Goal: Information Seeking & Learning: Learn about a topic

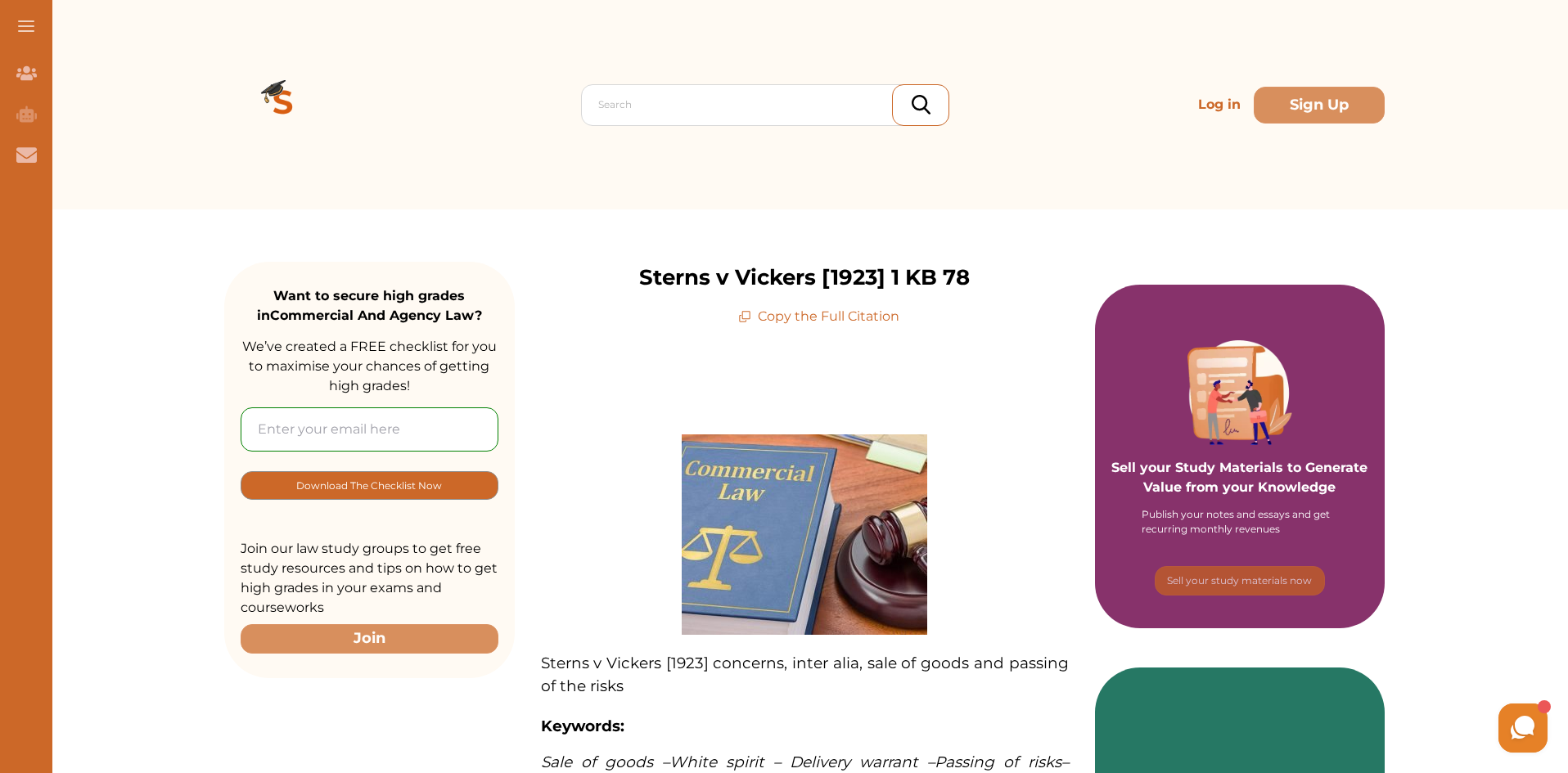
click at [954, 294] on p "Sterns v Vickers [1923] 1 KB 78" at bounding box center [805, 278] width 331 height 32
click at [892, 281] on p "Sterns v Vickers [1923] 1 KB 78" at bounding box center [805, 278] width 331 height 32
click at [872, 326] on p "Copy the Full Citation" at bounding box center [819, 316] width 161 height 19
click at [1062, 326] on div "Sterns v Vickers [1923] 1 KB 78 Copy the Full Citation" at bounding box center [804, 294] width 580 height 65
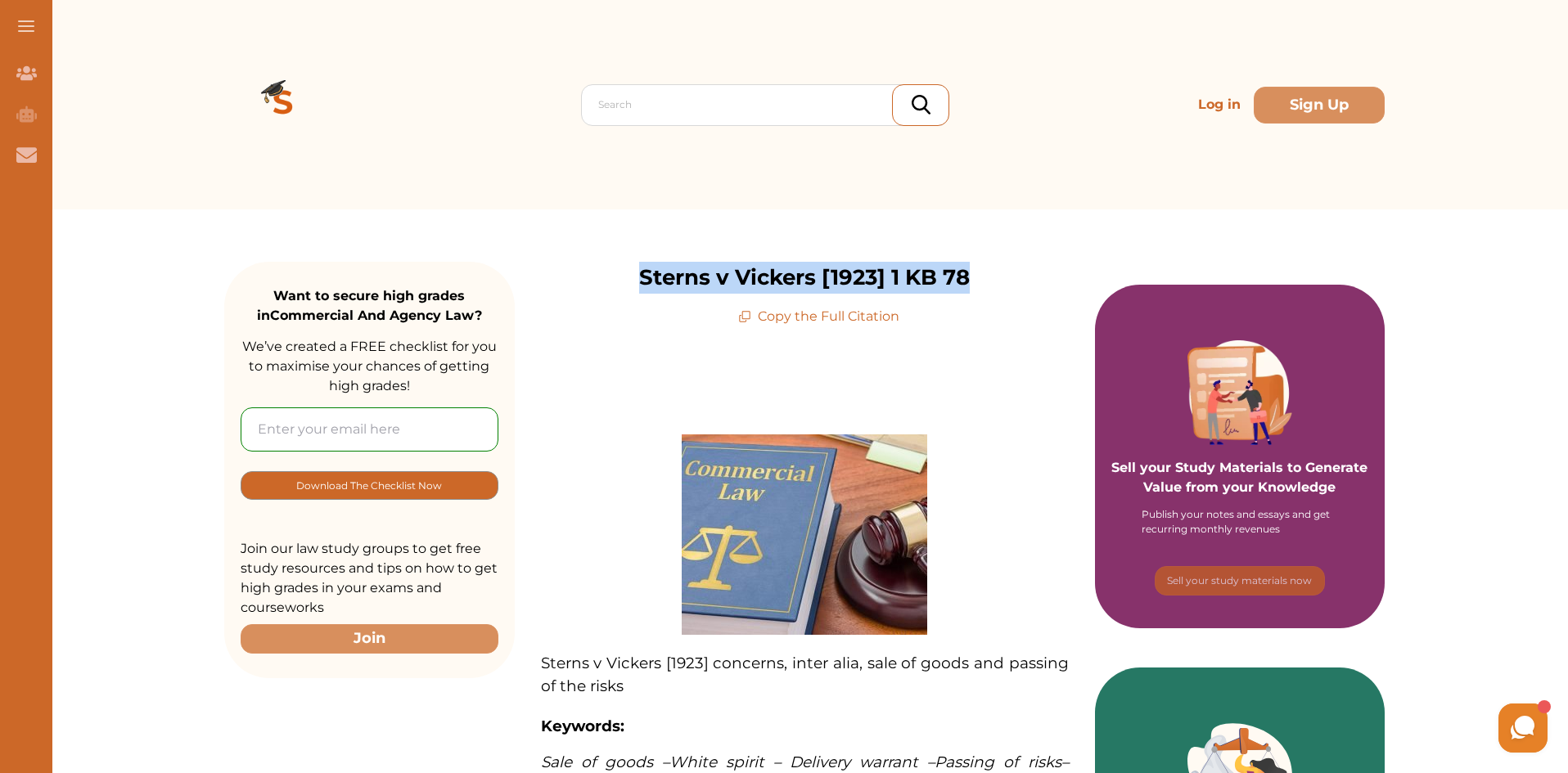
drag, startPoint x: 1049, startPoint y: 286, endPoint x: 564, endPoint y: 287, distance: 485.0
click at [563, 288] on div "Sterns v Vickers [1923] 1 KB 78 Copy the Full Citation" at bounding box center [804, 294] width 580 height 65
click at [640, 268] on p "Sterns v Vickers [1923] 1 KB 78" at bounding box center [805, 278] width 331 height 32
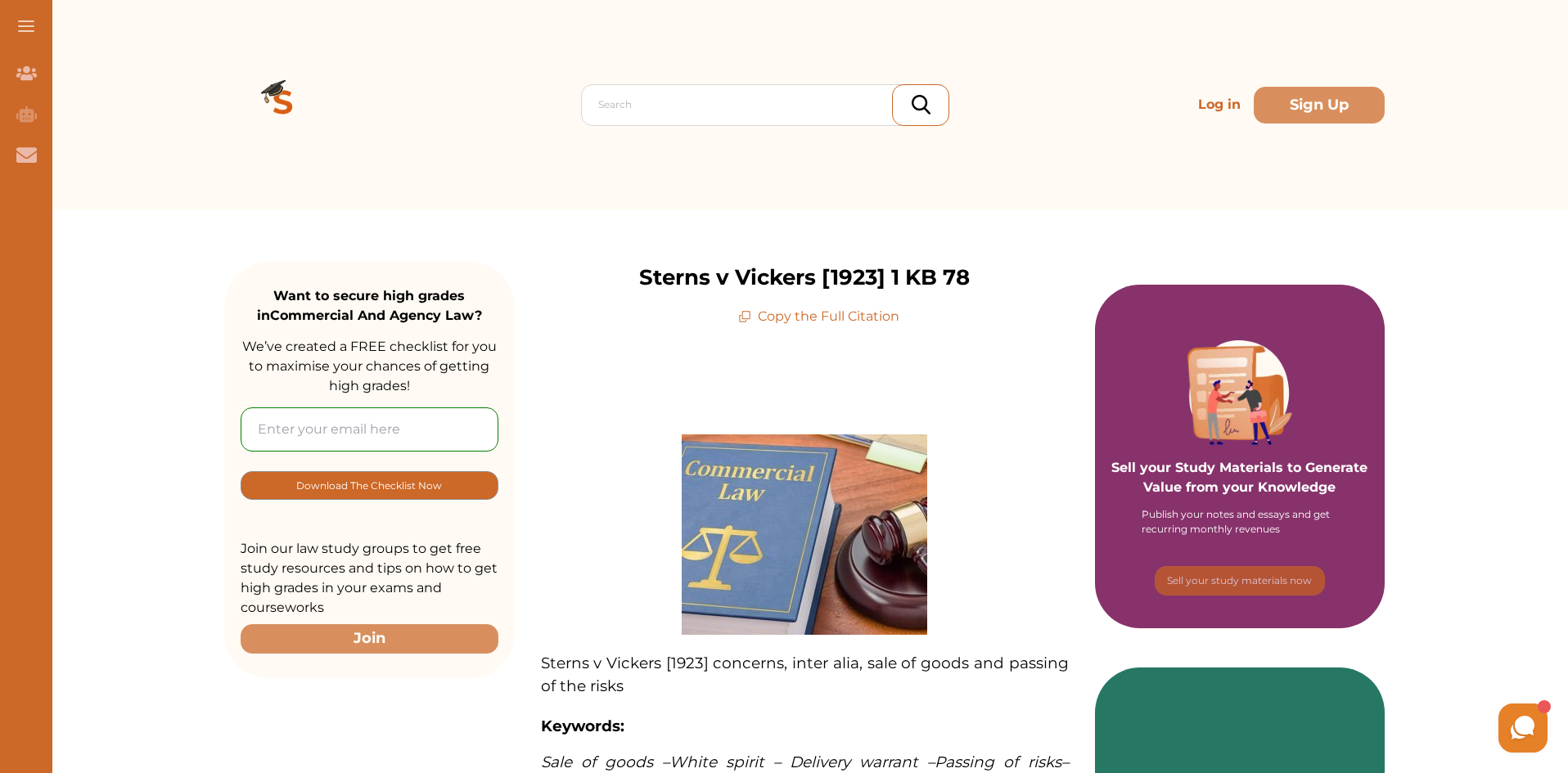
click at [366, 169] on div "Search Log in Sign Up" at bounding box center [804, 104] width 1160 height 209
click at [276, 110] on img at bounding box center [282, 104] width 118 height 118
